Goal: Task Accomplishment & Management: Use online tool/utility

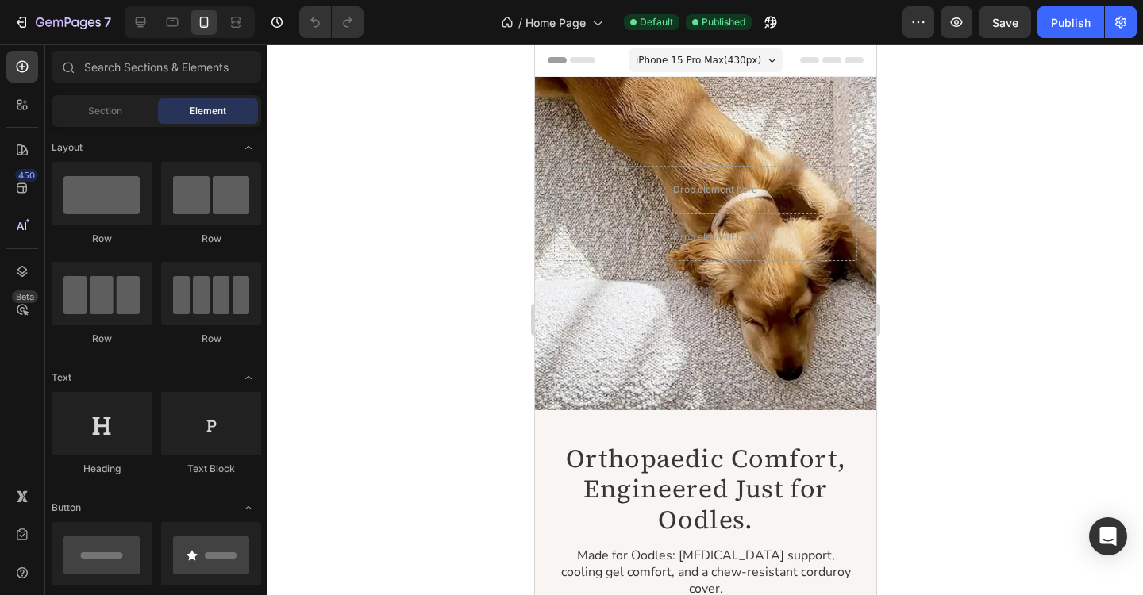
click at [734, 65] on span "iPhone 15 Pro Max ( 430 px)" at bounding box center [697, 60] width 125 height 16
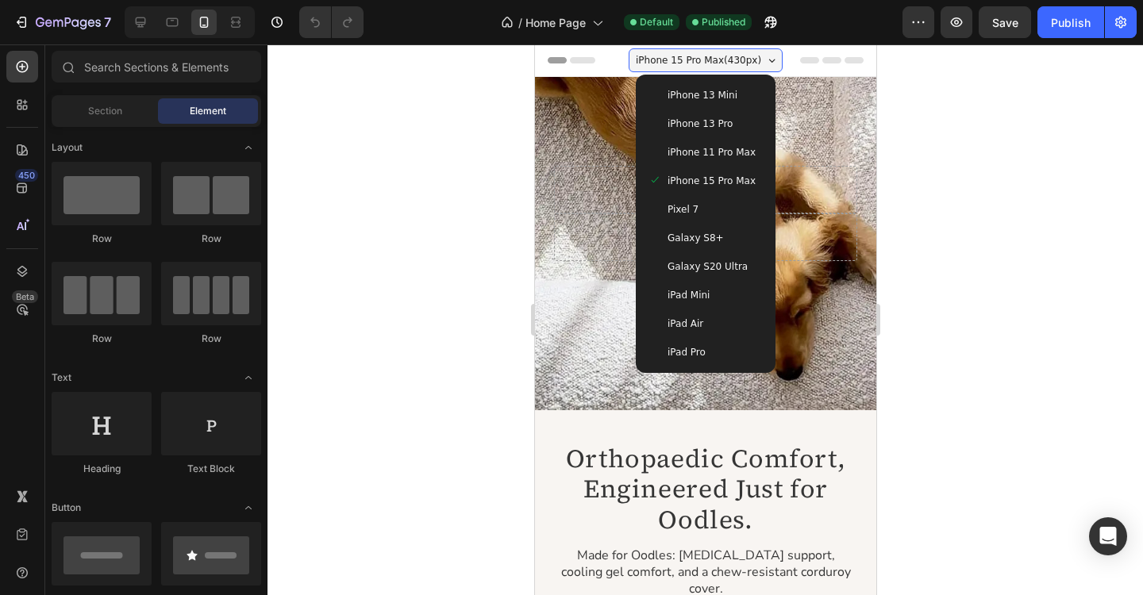
click at [705, 183] on span "iPhone 15 Pro Max" at bounding box center [711, 181] width 88 height 16
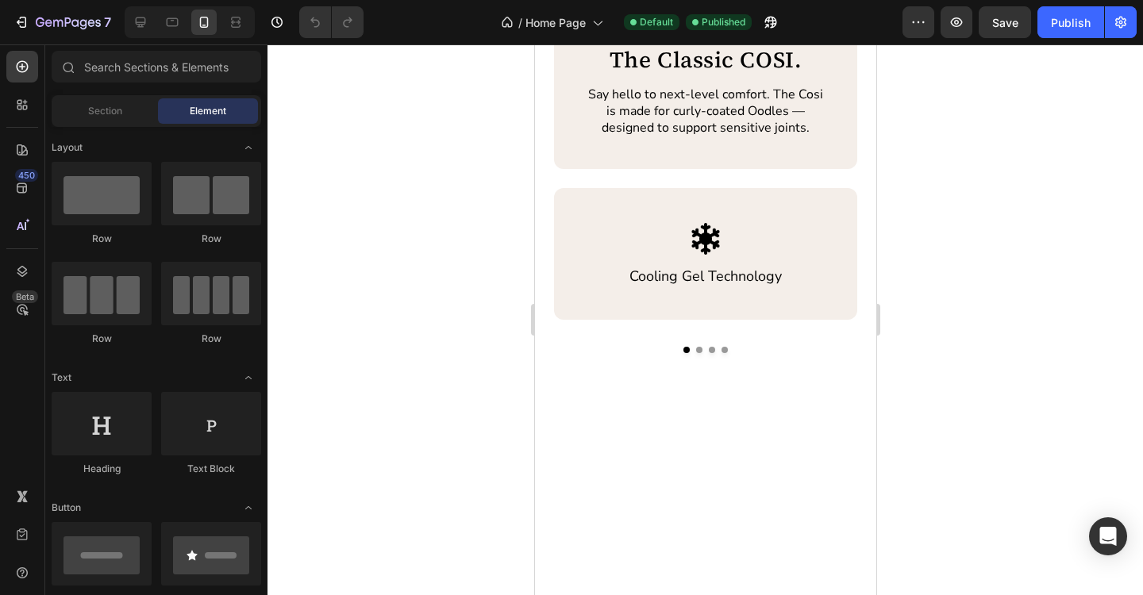
scroll to position [799, 0]
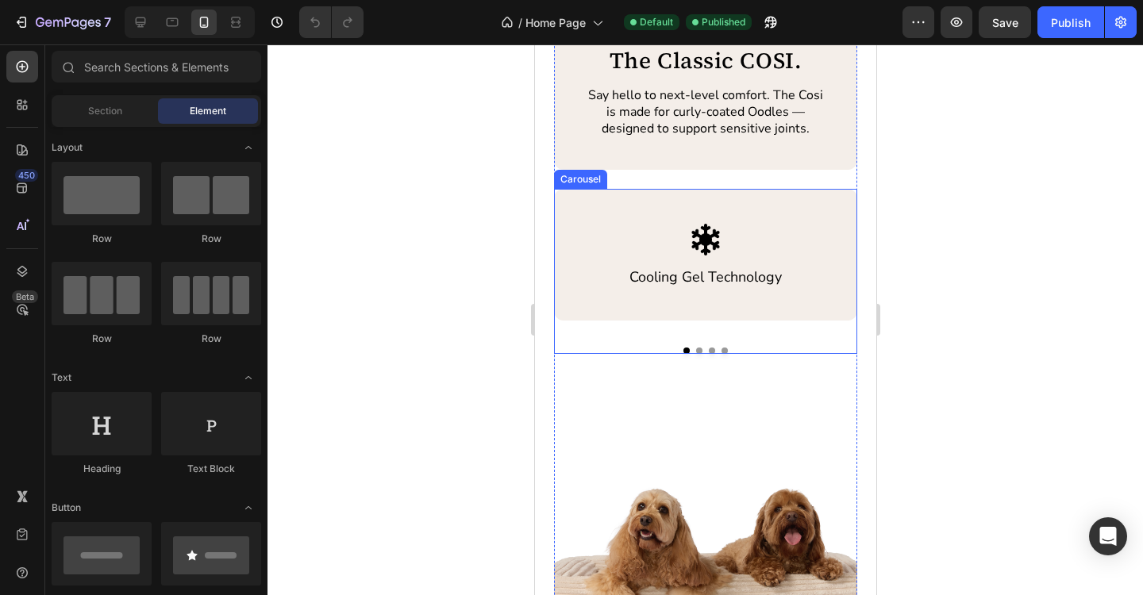
click at [700, 349] on button "Dot" at bounding box center [698, 351] width 6 height 6
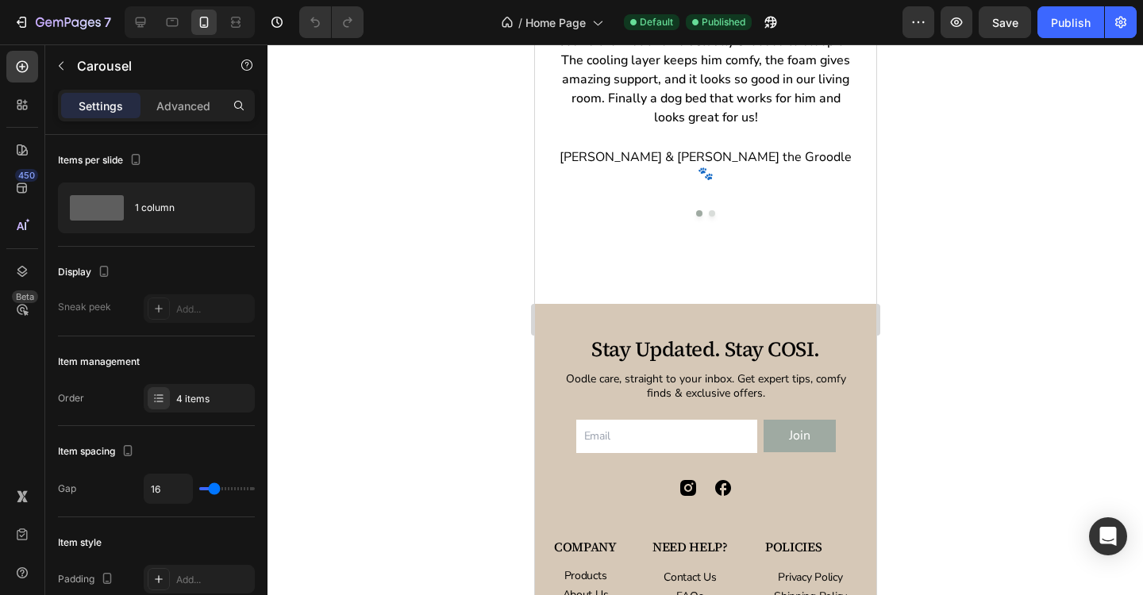
scroll to position [3596, 0]
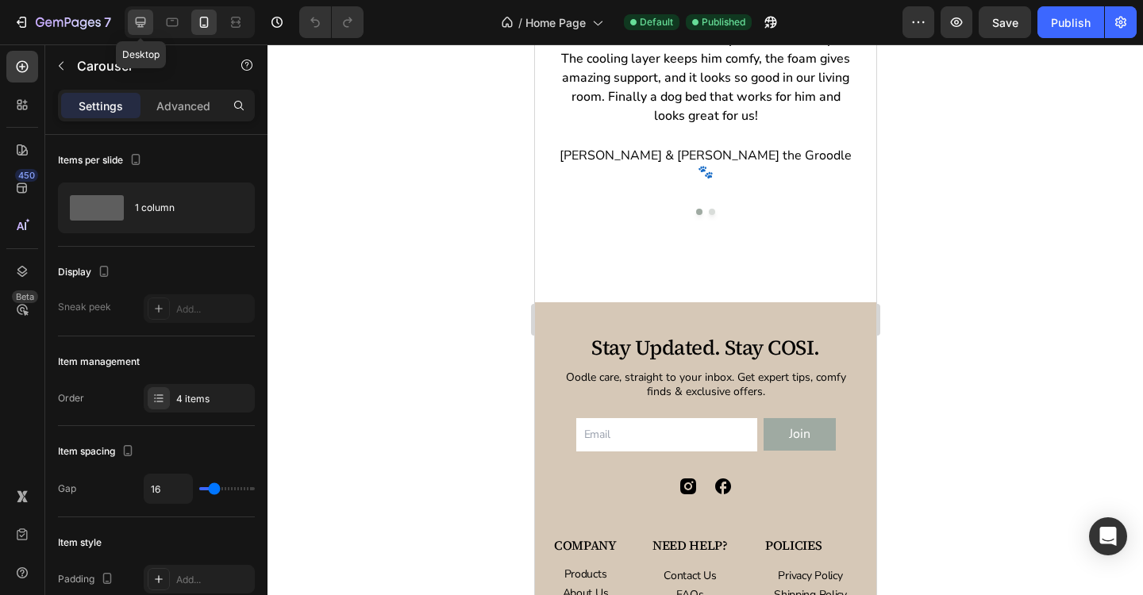
click at [144, 24] on icon at bounding box center [141, 22] width 10 height 10
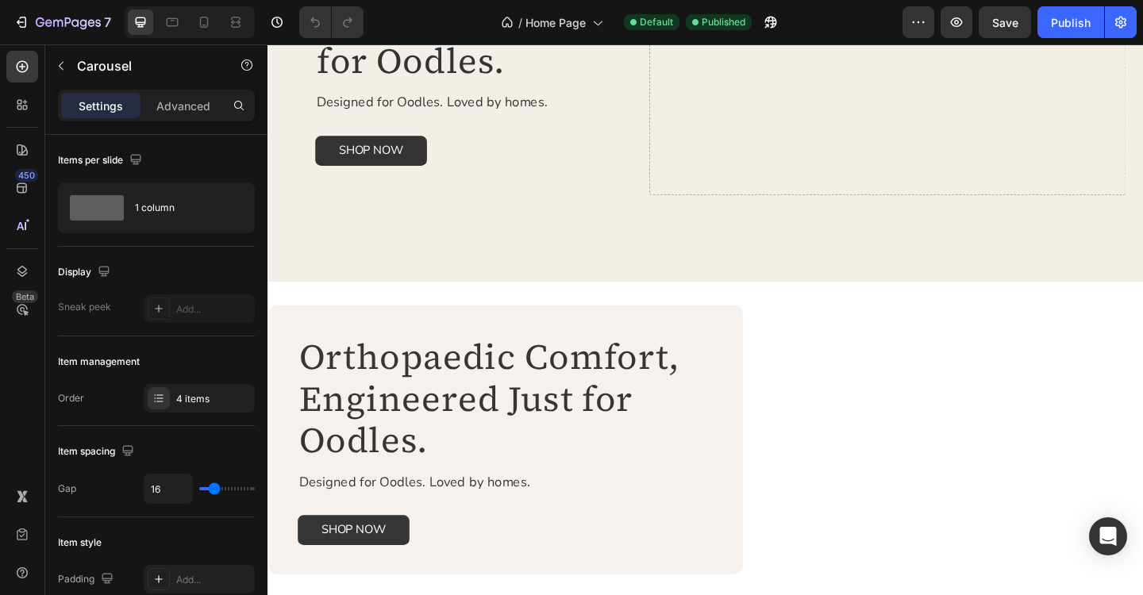
scroll to position [300, 0]
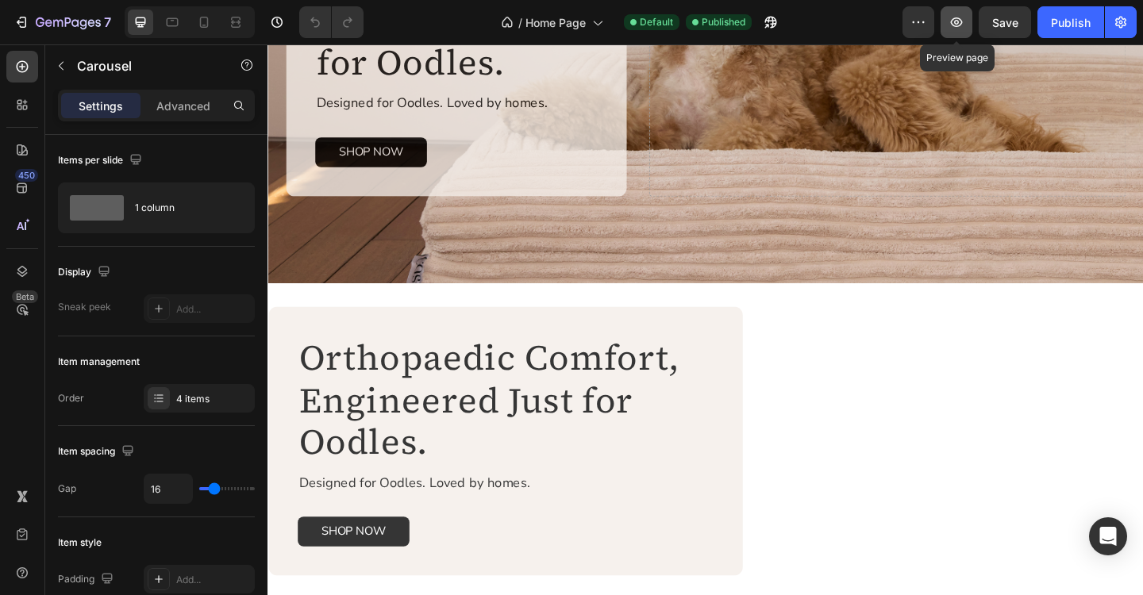
click at [960, 28] on icon "button" at bounding box center [956, 22] width 16 height 16
click at [213, 29] on div at bounding box center [203, 22] width 25 height 25
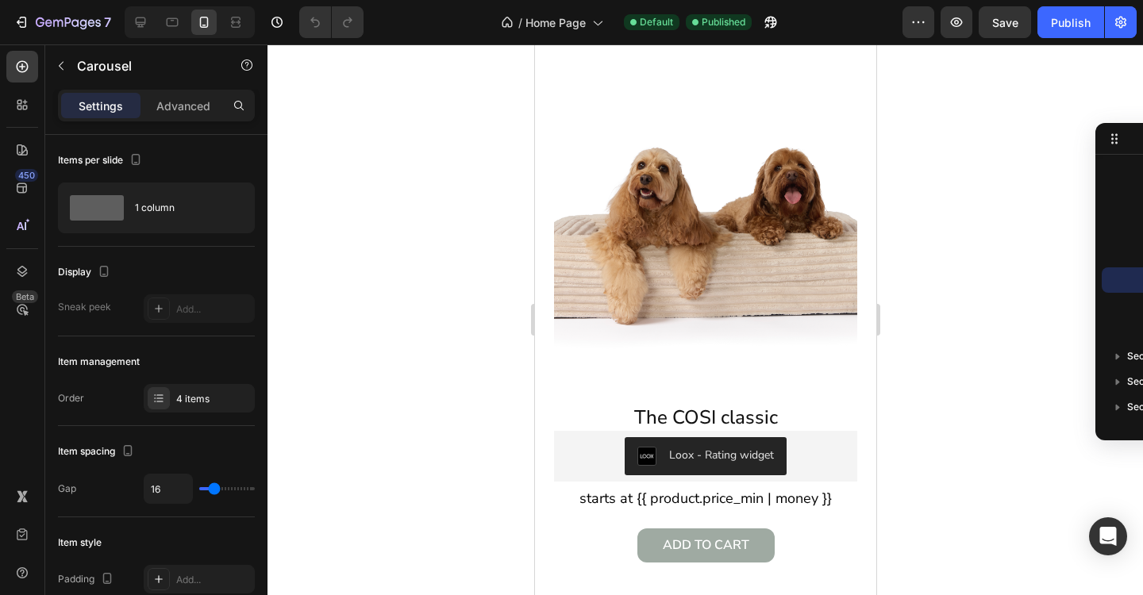
scroll to position [1144, 0]
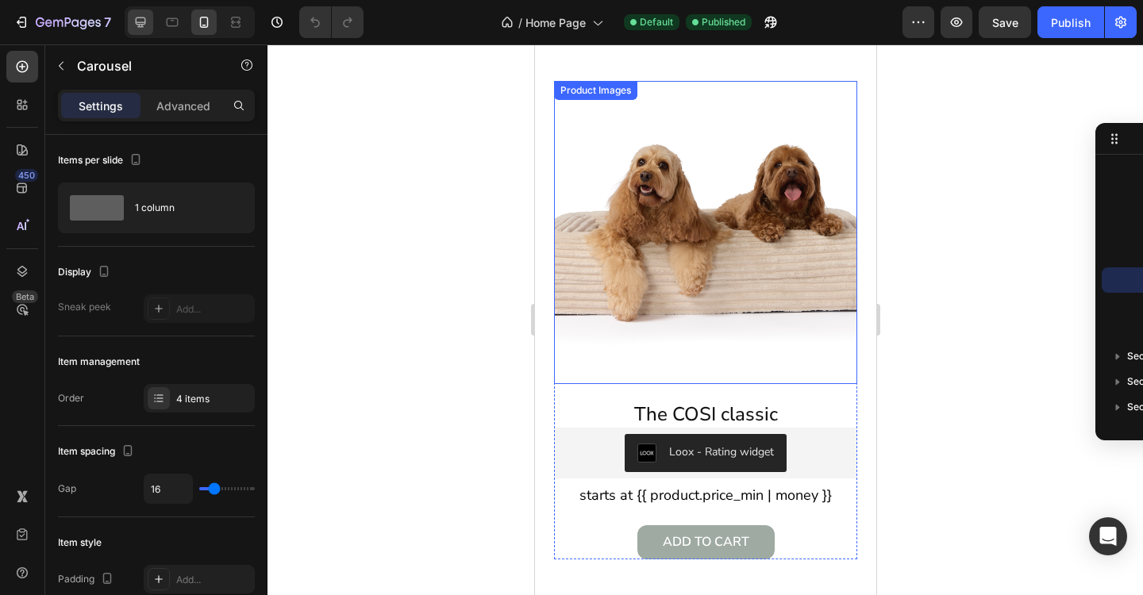
click at [140, 29] on icon at bounding box center [141, 22] width 16 height 16
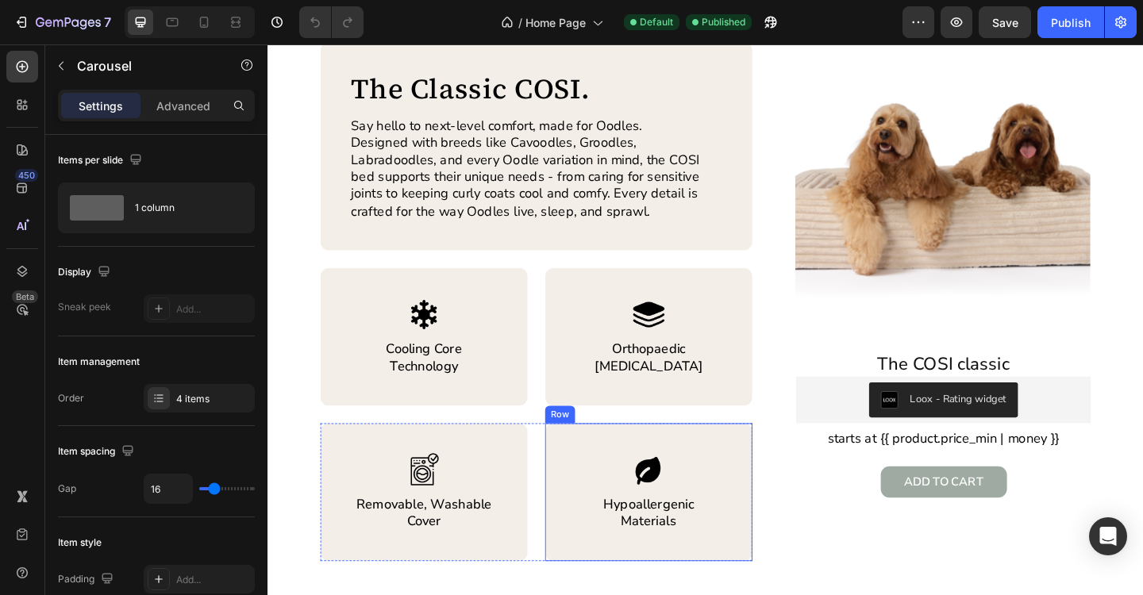
scroll to position [903, 0]
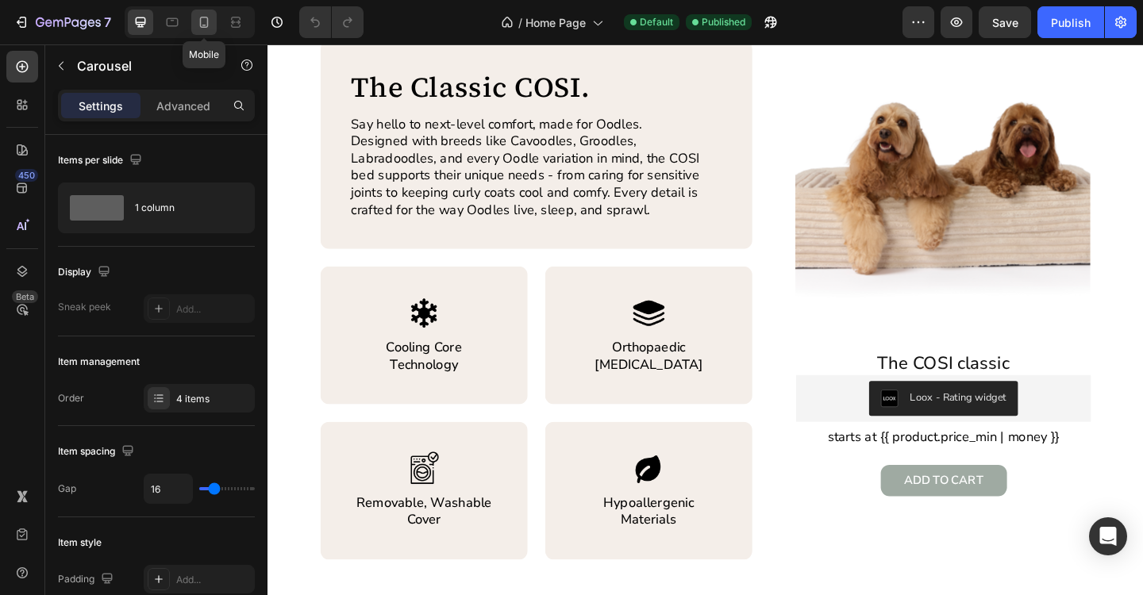
click at [205, 29] on icon at bounding box center [204, 22] width 16 height 16
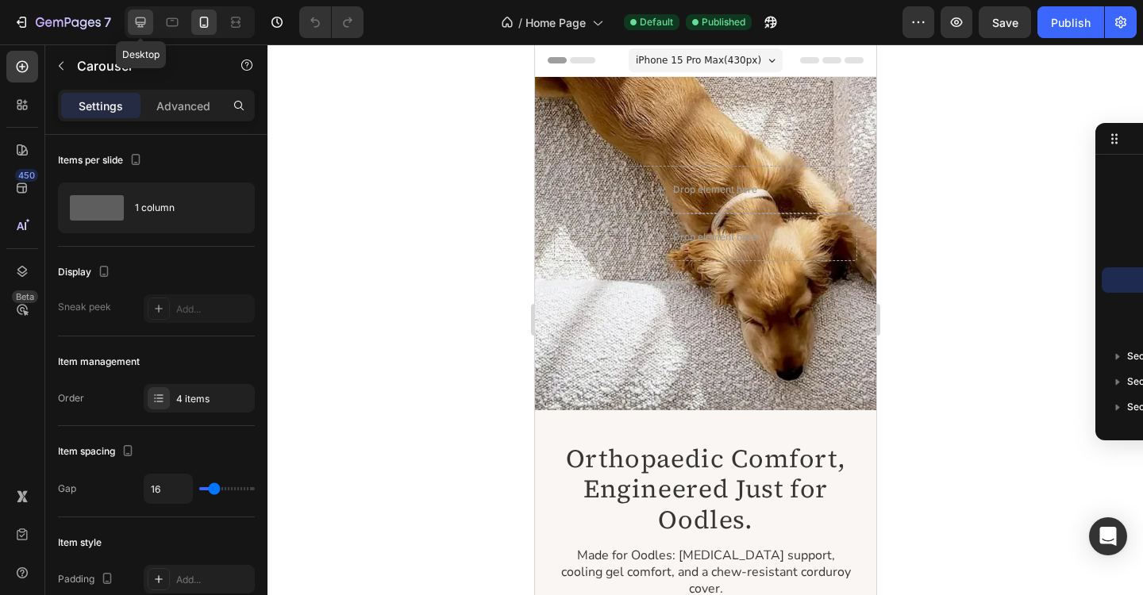
click at [135, 29] on icon at bounding box center [141, 22] width 16 height 16
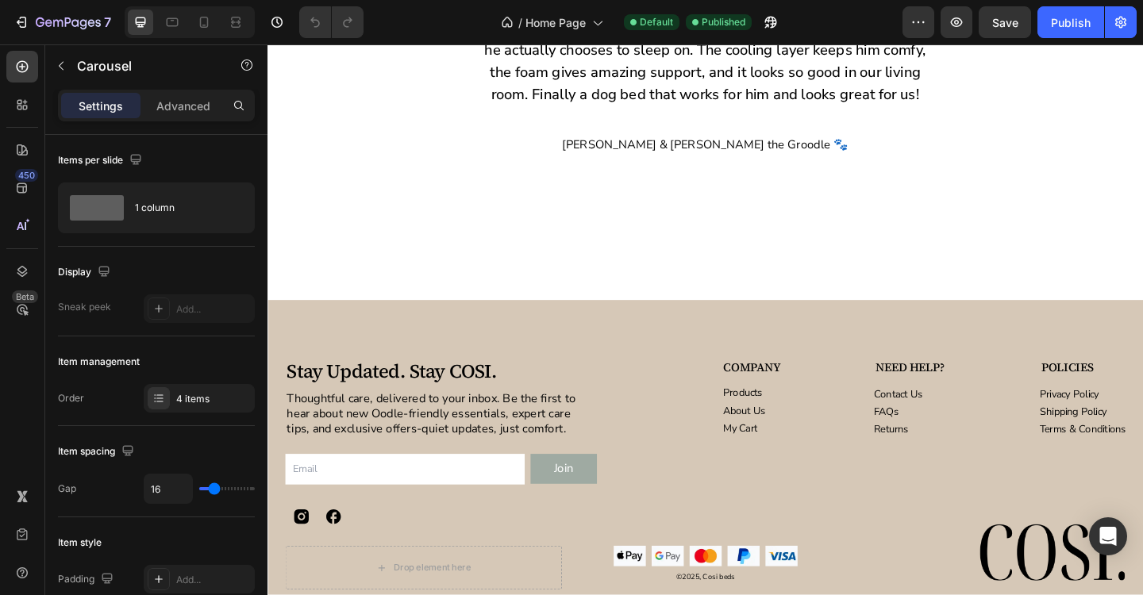
scroll to position [4587, 0]
